Goal: Obtain resource: Download file/media

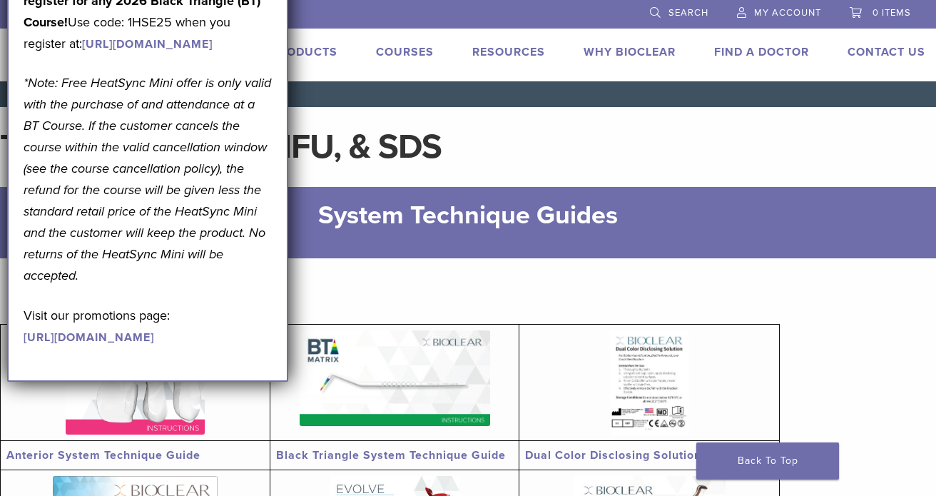
click at [114, 54] on p "Get A Free* HeatSync Mini when you register for any 2026 Black Triangle (BT) Co…" at bounding box center [148, 12] width 248 height 86
click at [153, 54] on p "Get A Free* HeatSync Mini when you register for any 2026 Black Triangle (BT) Co…" at bounding box center [148, 12] width 248 height 86
click at [285, 382] on div "September Promotion! Valid [DATE]–[DATE]. Get A Free* HeatSync Mini when you re…" at bounding box center [147, 147] width 281 height 470
click at [492, 56] on link "Resources" at bounding box center [509, 52] width 73 height 14
click at [507, 74] on link "Technique Guides, IFU, & SDS" at bounding box center [571, 76] width 191 height 31
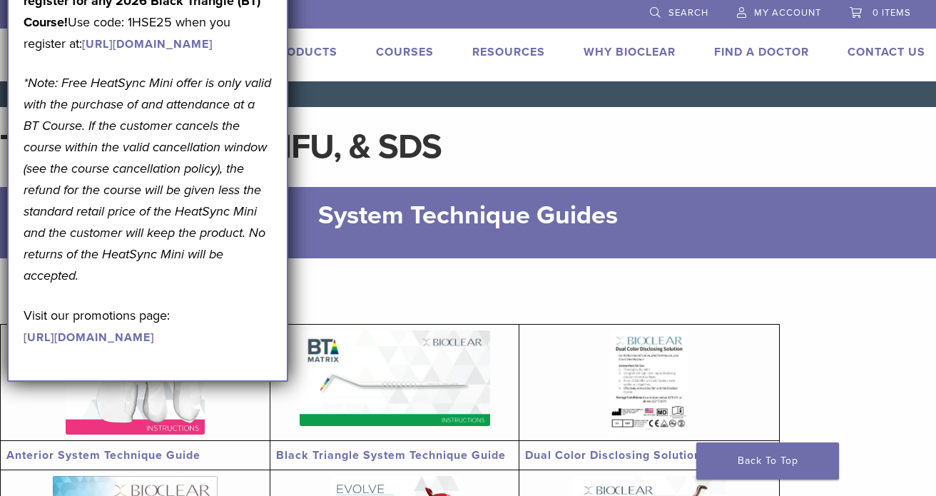
click at [10, 338] on div "September Promotion! Valid [DATE]–[DATE]. Get A Free* HeatSync Mini when you re…" at bounding box center [147, 147] width 281 height 470
click at [504, 75] on link "Technique Guides, IFU, & SDS" at bounding box center [571, 76] width 191 height 31
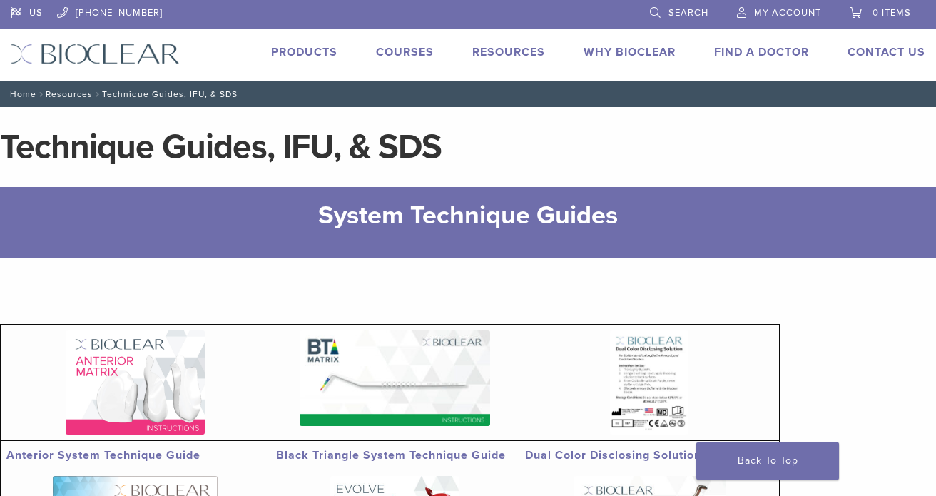
click at [170, 374] on img at bounding box center [135, 382] width 139 height 104
